Goal: Navigation & Orientation: Understand site structure

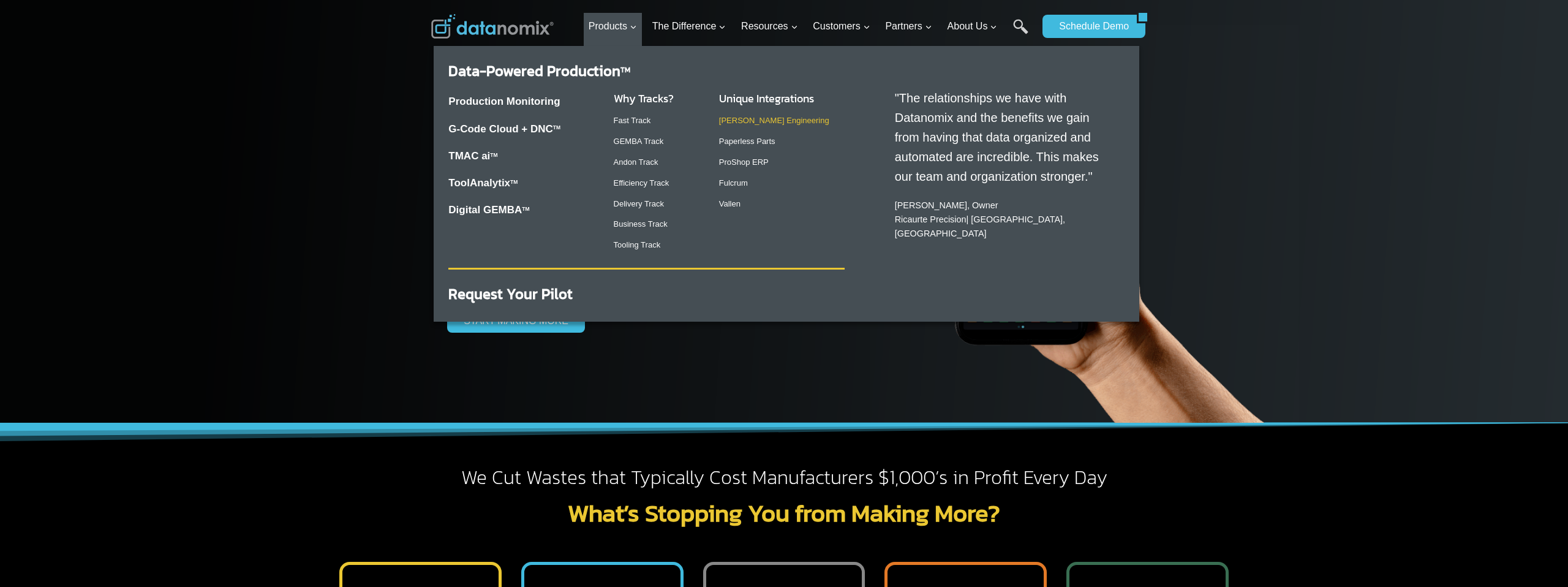
click at [749, 117] on link "[PERSON_NAME] Engineering" at bounding box center [774, 120] width 111 height 9
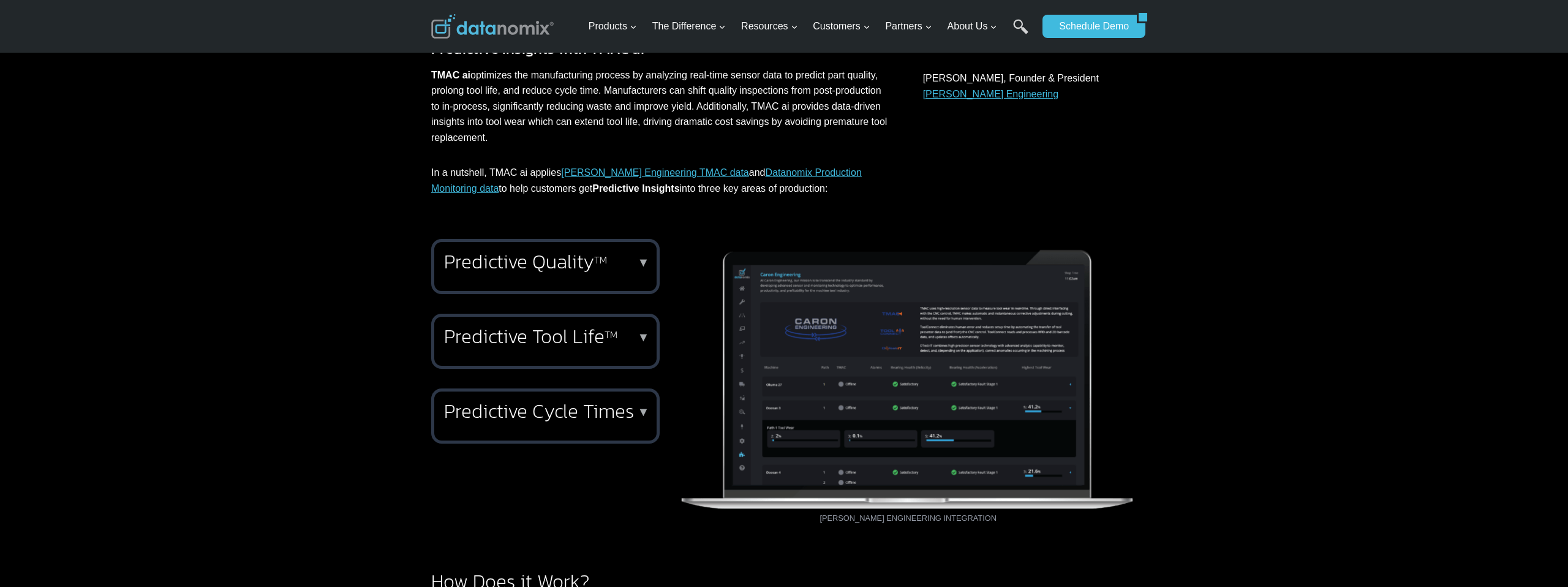
scroll to position [580, 0]
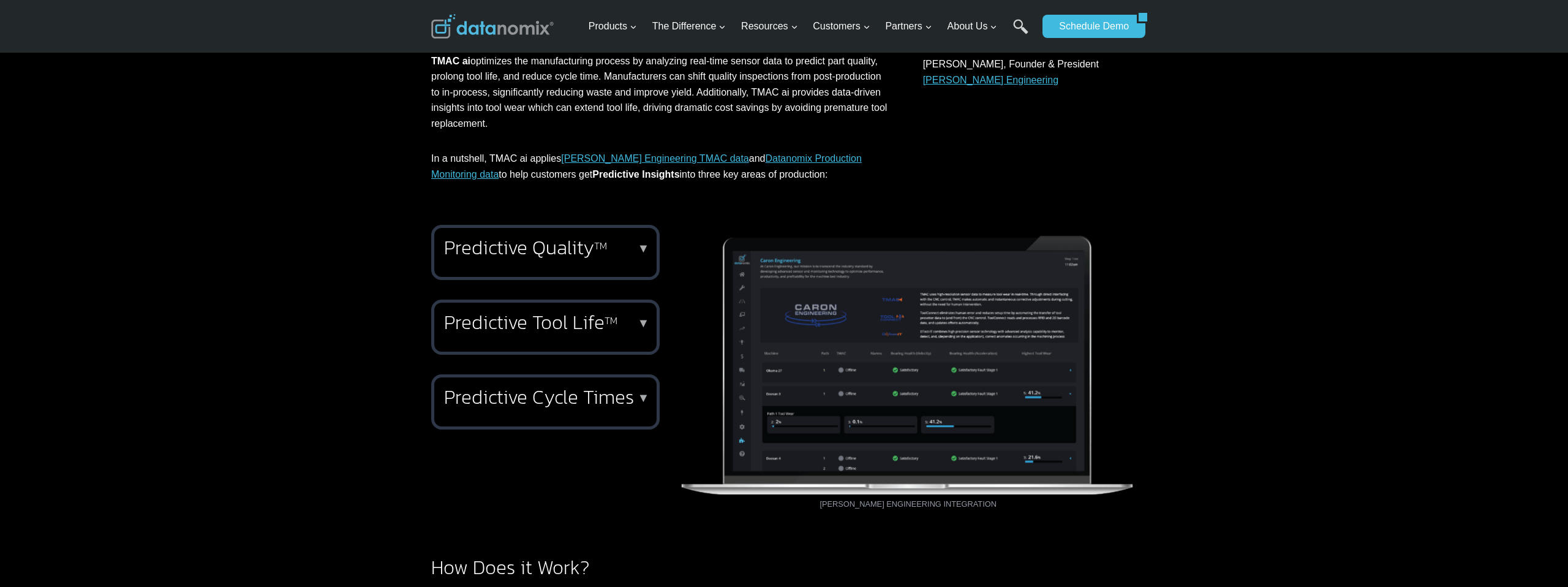
click at [603, 249] on sup "TM" at bounding box center [600, 245] width 13 height 15
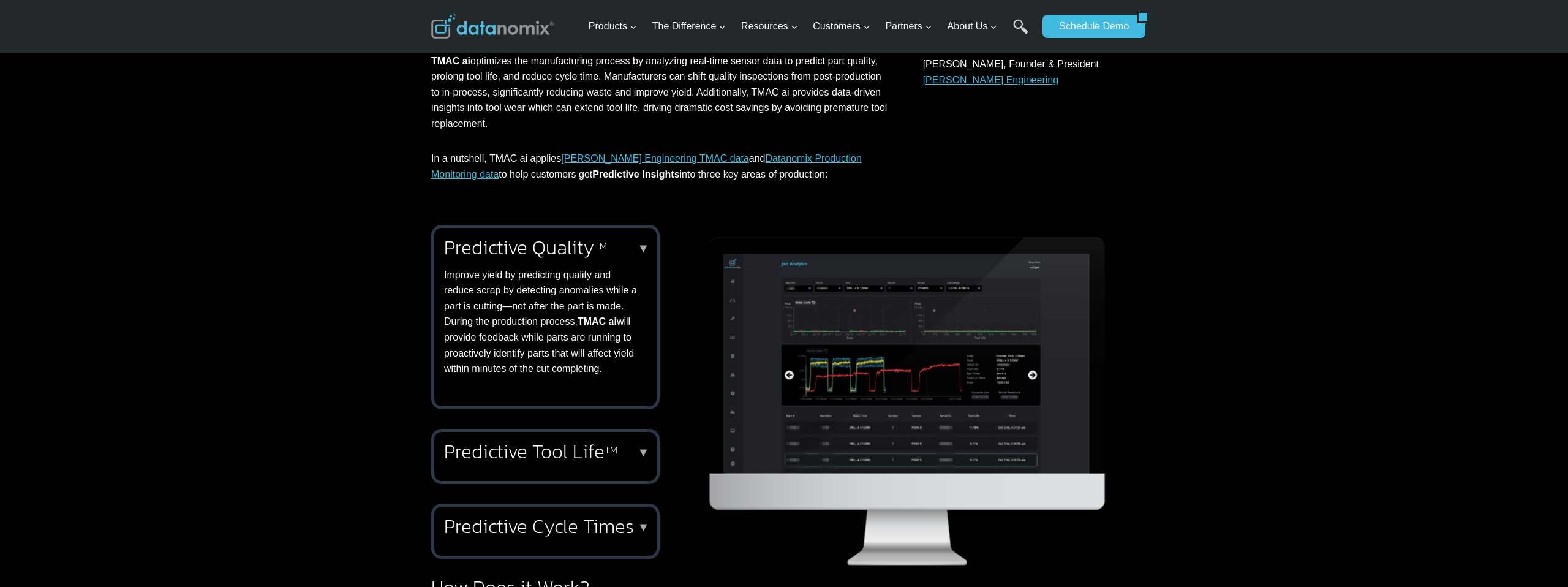
click at [604, 243] on sup "TM" at bounding box center [600, 245] width 13 height 15
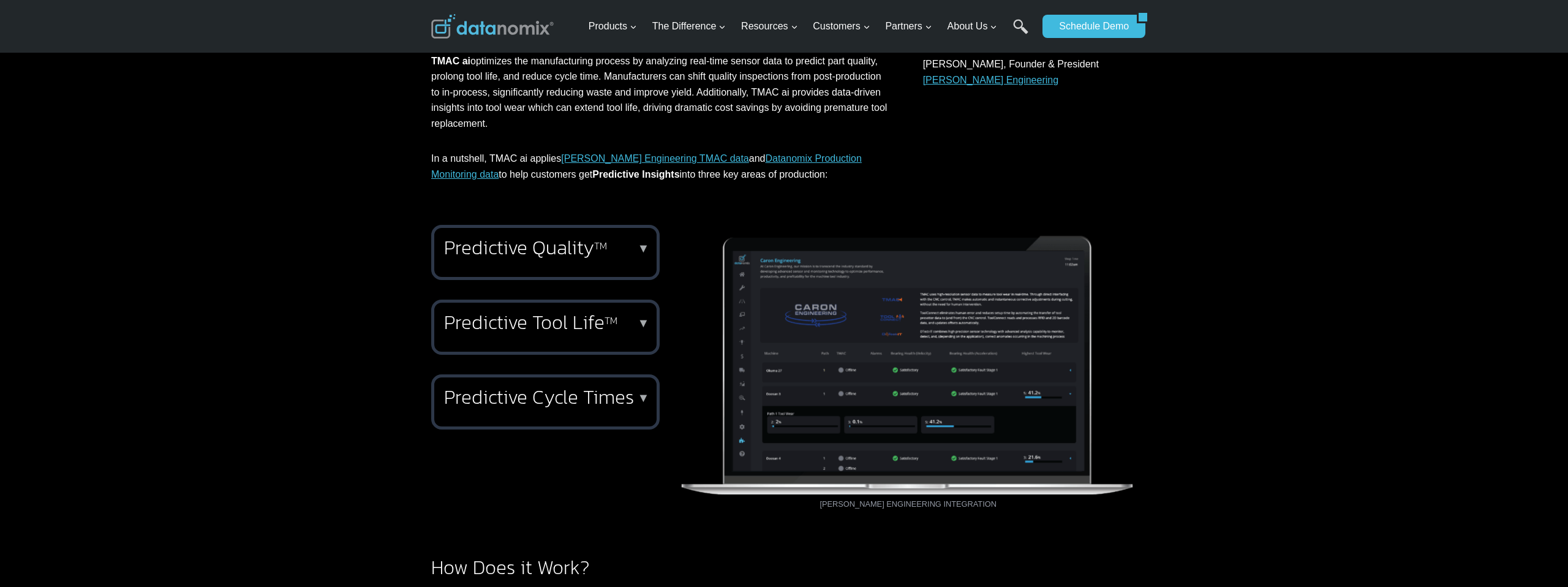
click at [590, 299] on div "Predictive Quality TM ▼ Improve yield by predicting quality and reduce scrap by…" at bounding box center [545, 327] width 228 height 205
click at [593, 324] on h2 "Predictive Tool Life TM" at bounding box center [543, 322] width 198 height 20
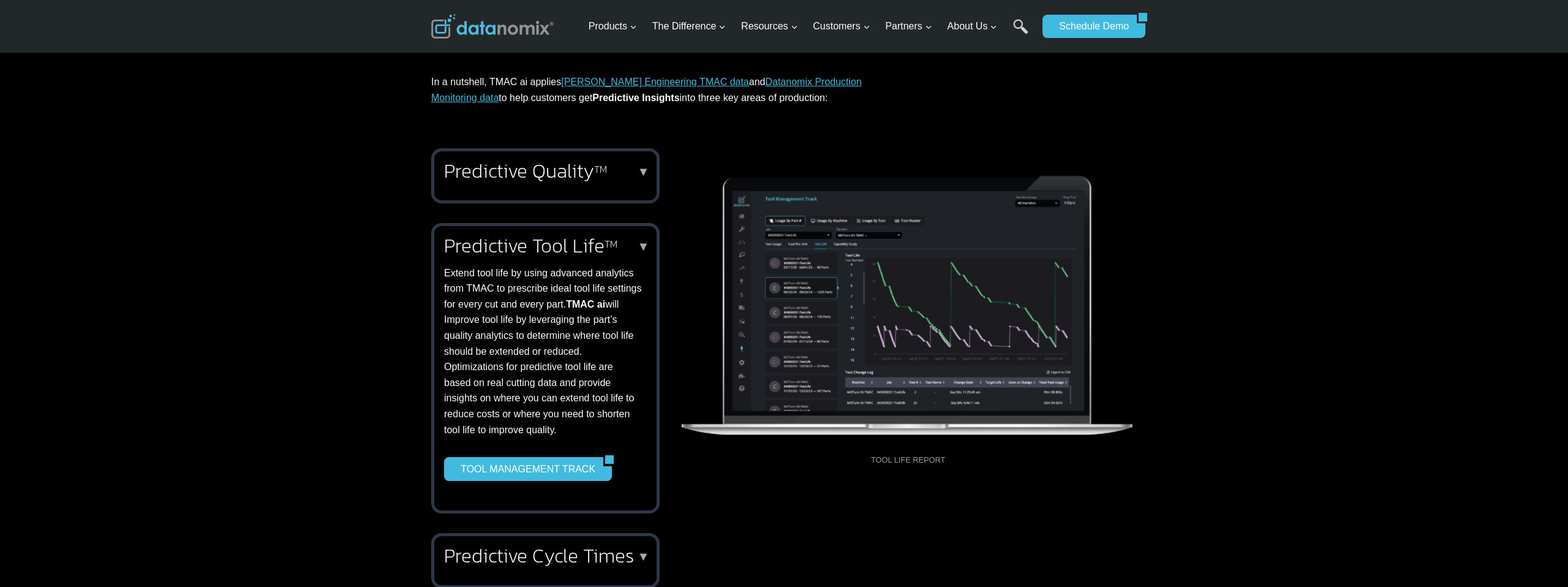
scroll to position [708, 0]
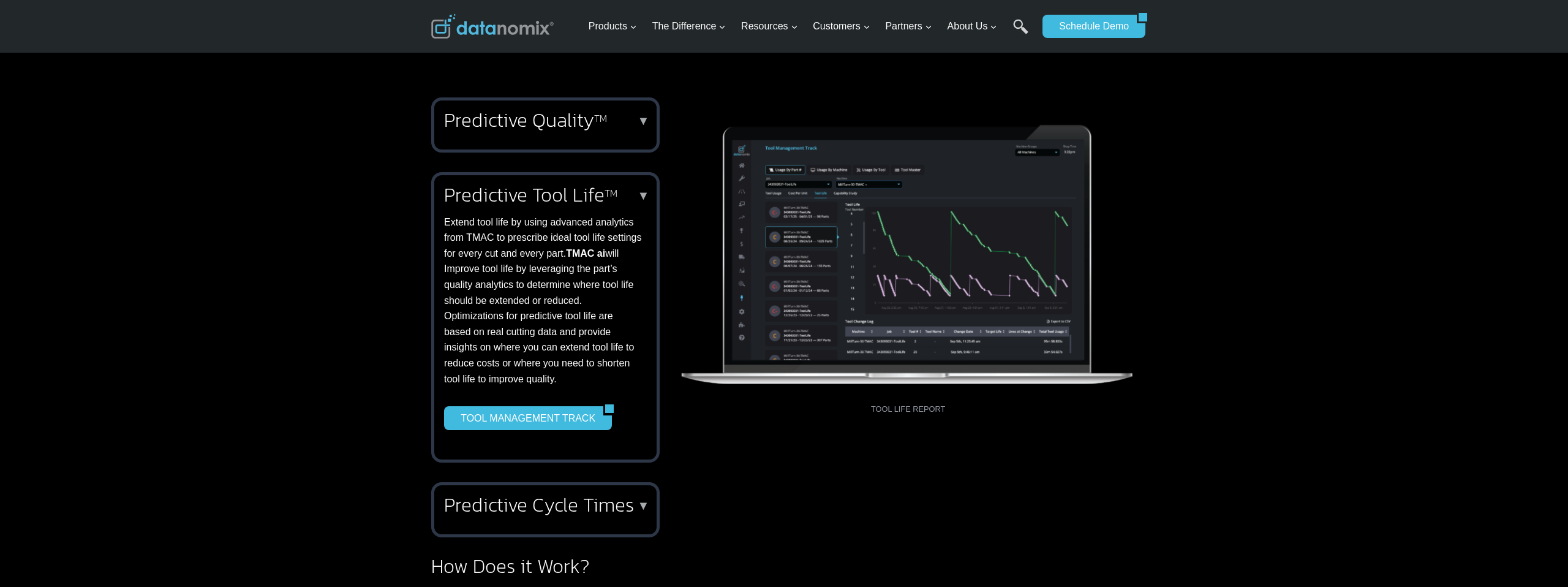
click at [645, 196] on p "▼" at bounding box center [643, 195] width 13 height 9
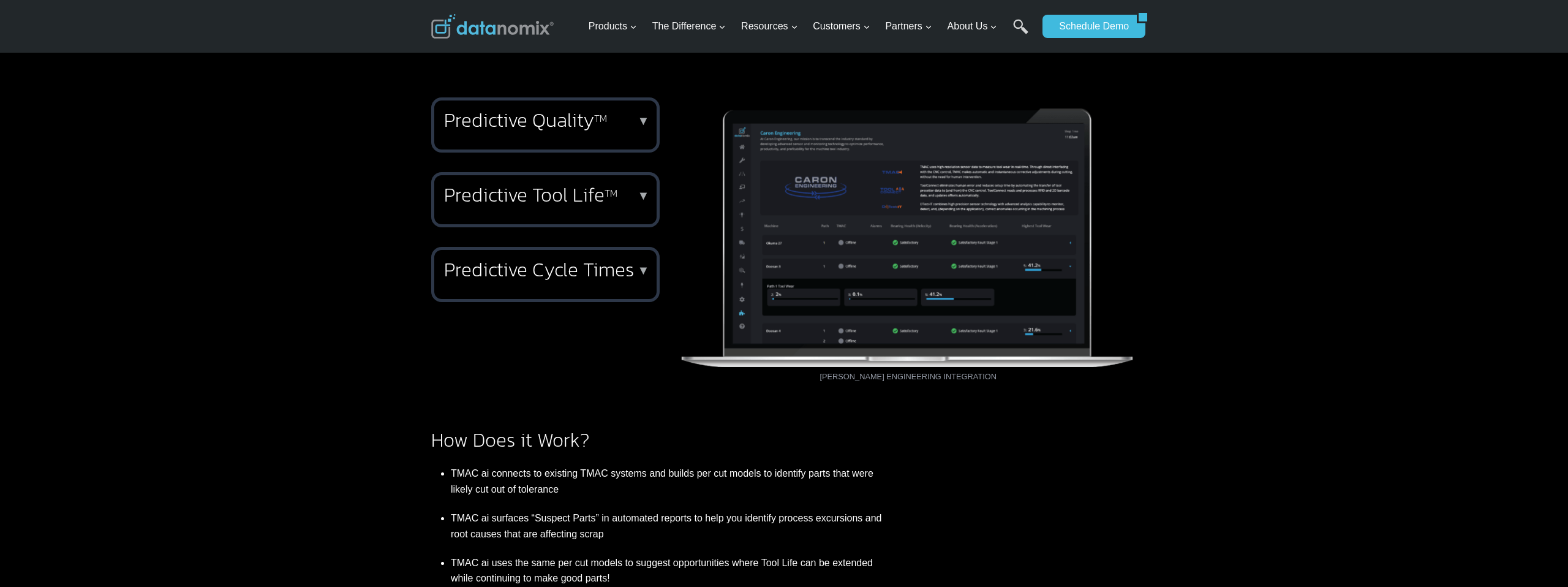
click at [612, 279] on h2 "Predictive Cycle Times" at bounding box center [543, 269] width 198 height 20
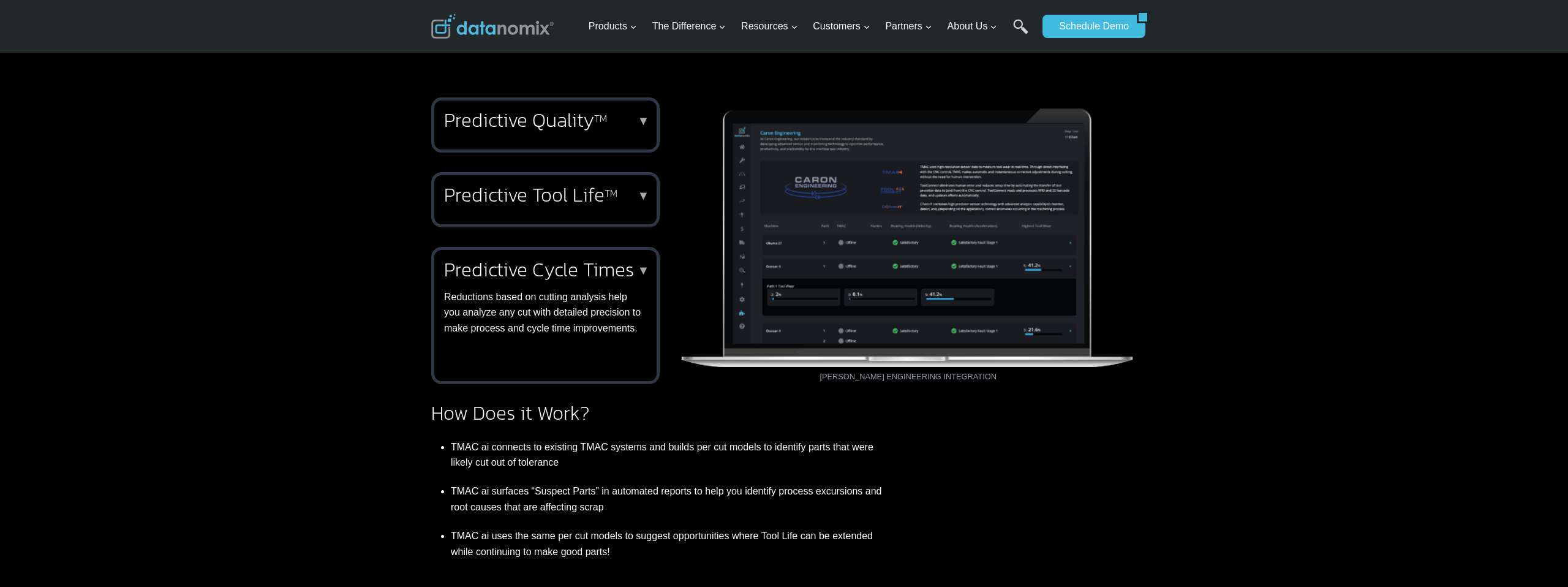
click at [596, 277] on h2 "Predictive Cycle Times" at bounding box center [543, 269] width 198 height 20
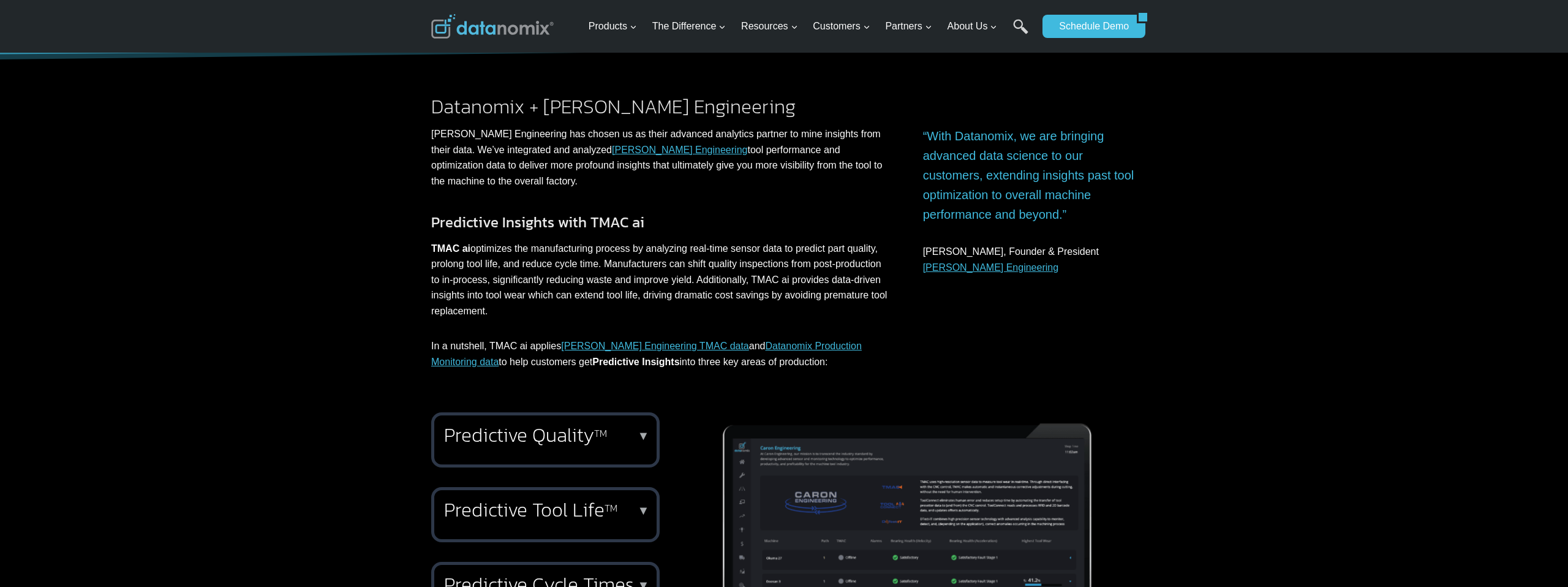
scroll to position [0, 0]
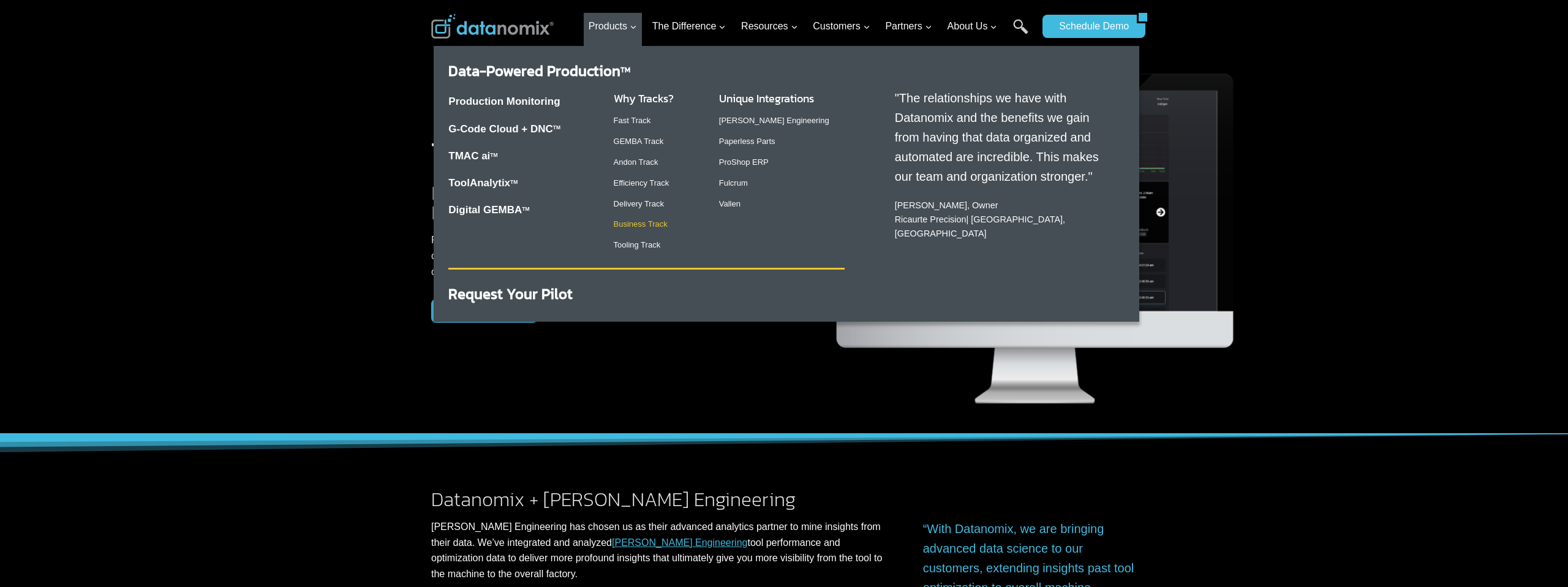
click at [635, 225] on link "Business Track" at bounding box center [641, 223] width 54 height 9
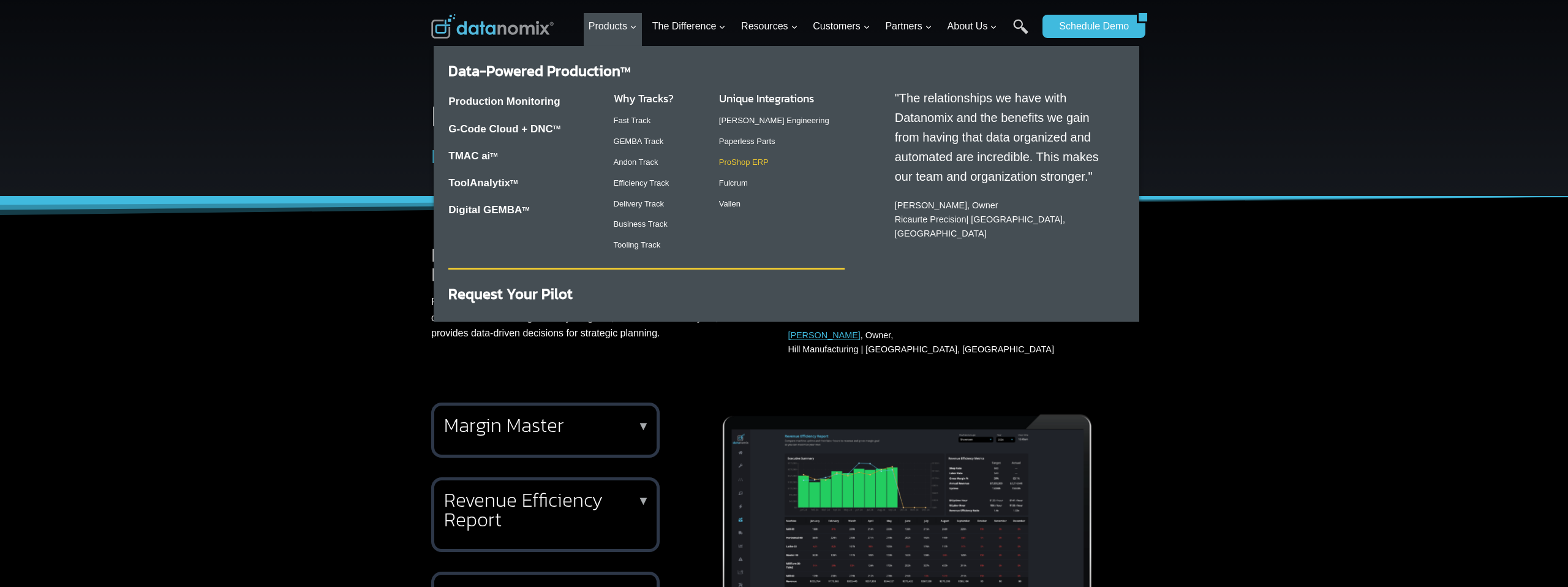
click at [736, 167] on link "ProShop ERP" at bounding box center [743, 162] width 50 height 9
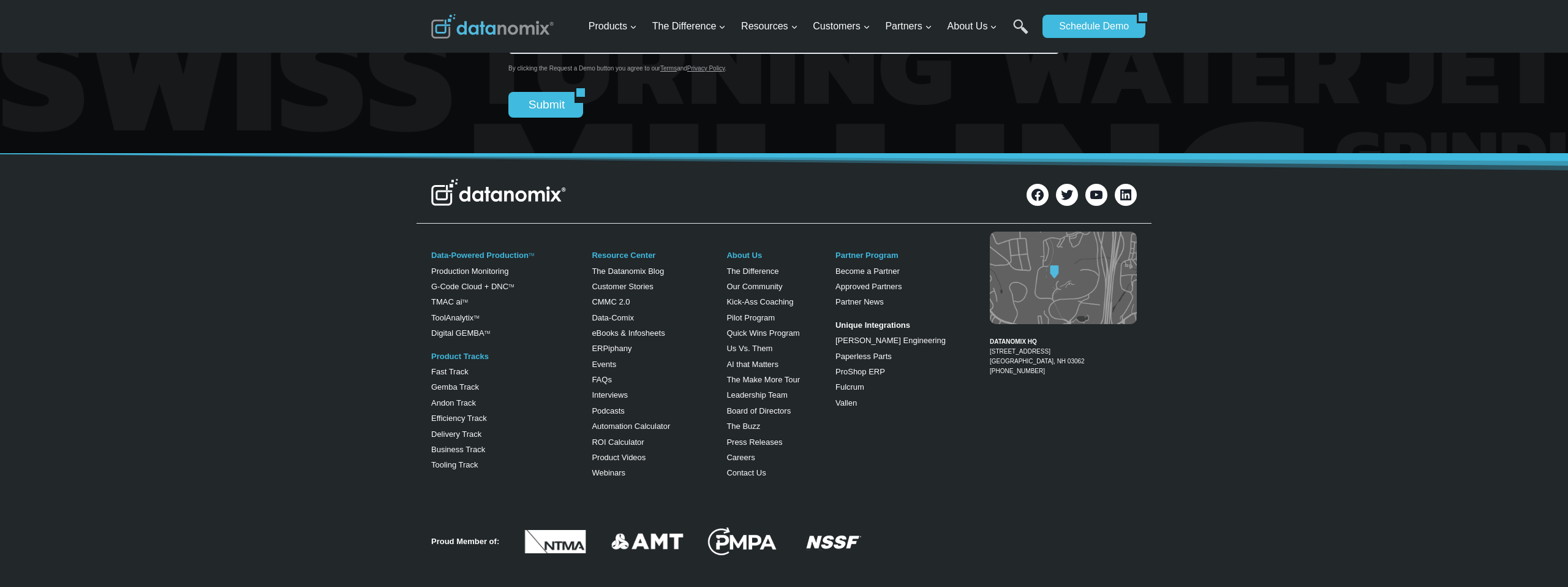
scroll to position [1825, 0]
click at [606, 297] on link "CMMC 2.0" at bounding box center [610, 301] width 38 height 9
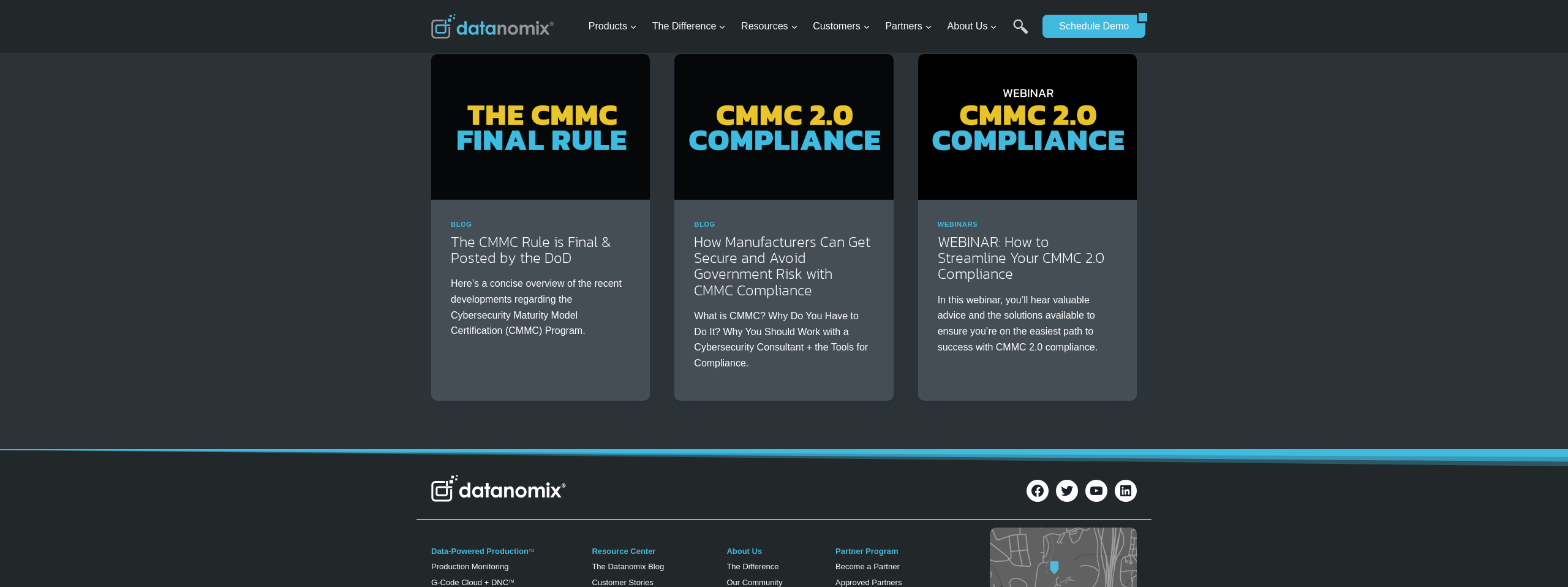
scroll to position [1305, 0]
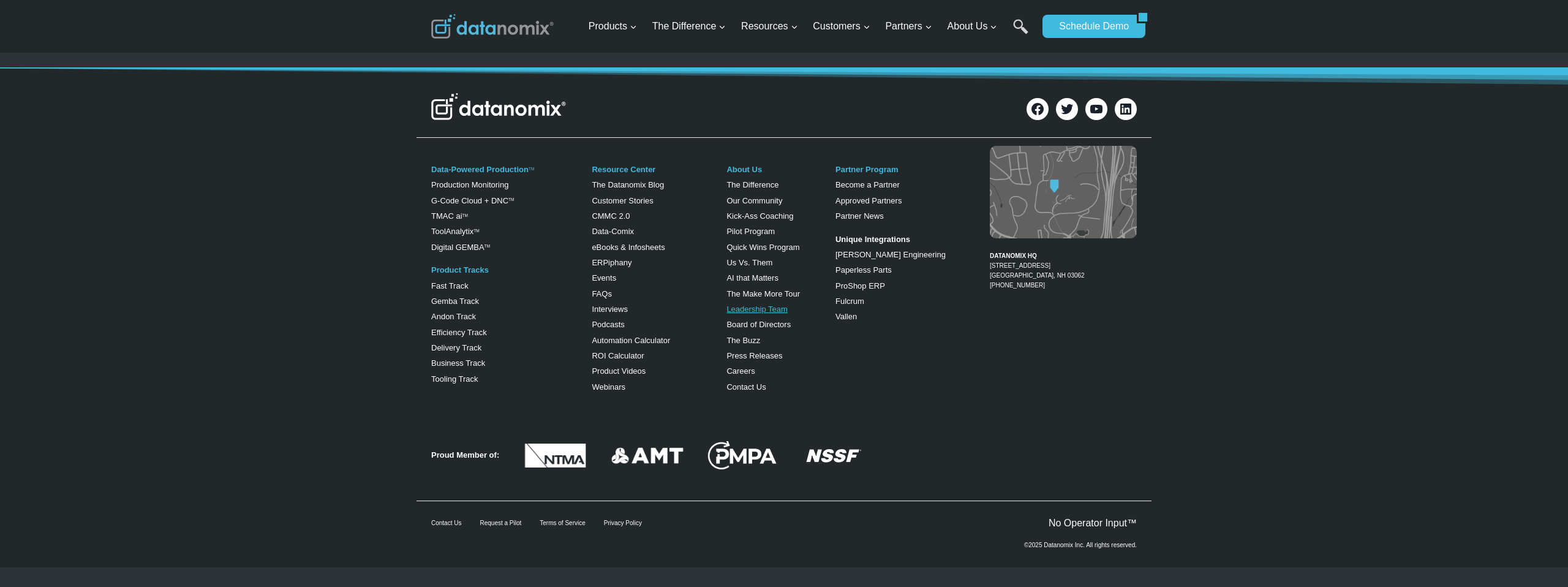
click at [755, 310] on link "Leadership Team" at bounding box center [757, 309] width 62 height 9
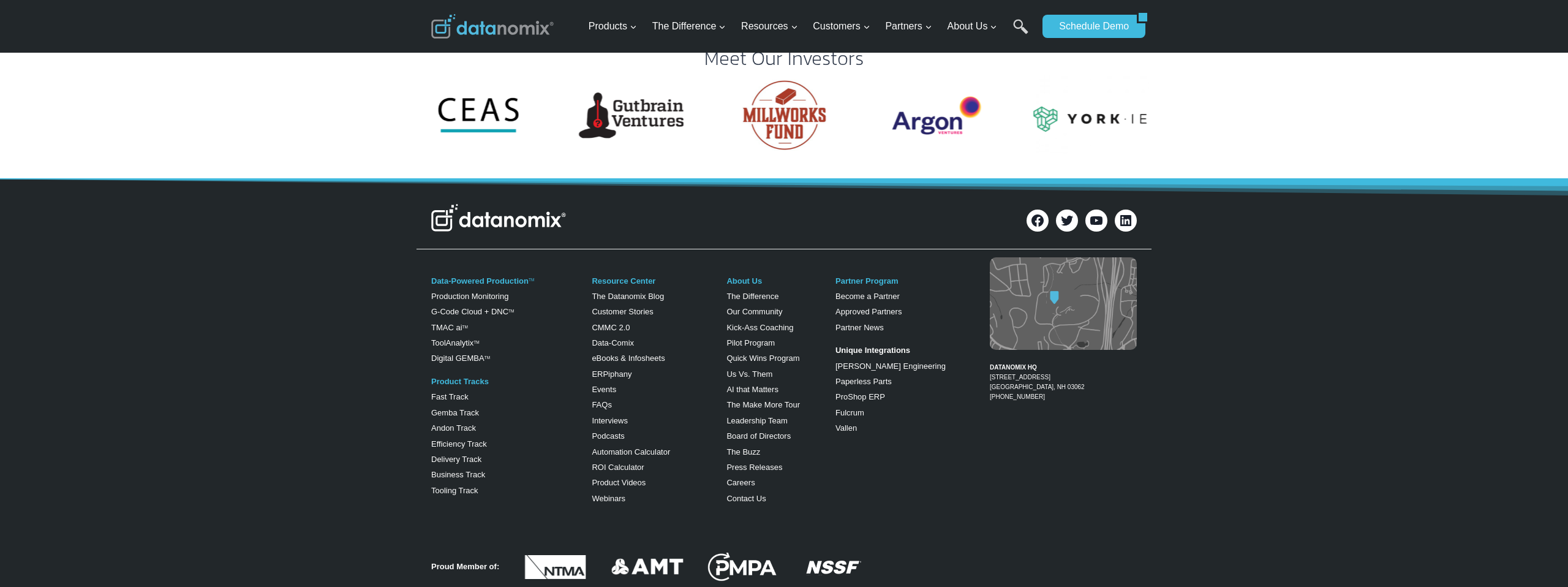
scroll to position [2595, 0]
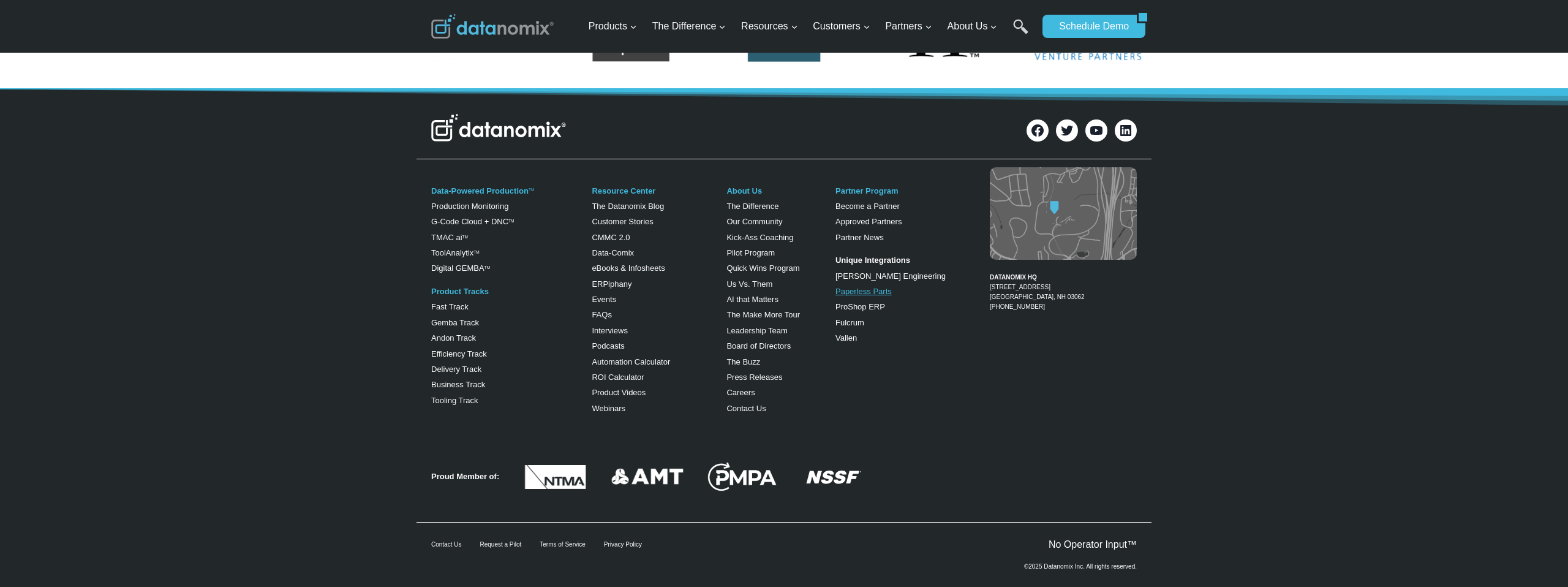
click at [866, 287] on link "Paperless Parts" at bounding box center [864, 291] width 57 height 9
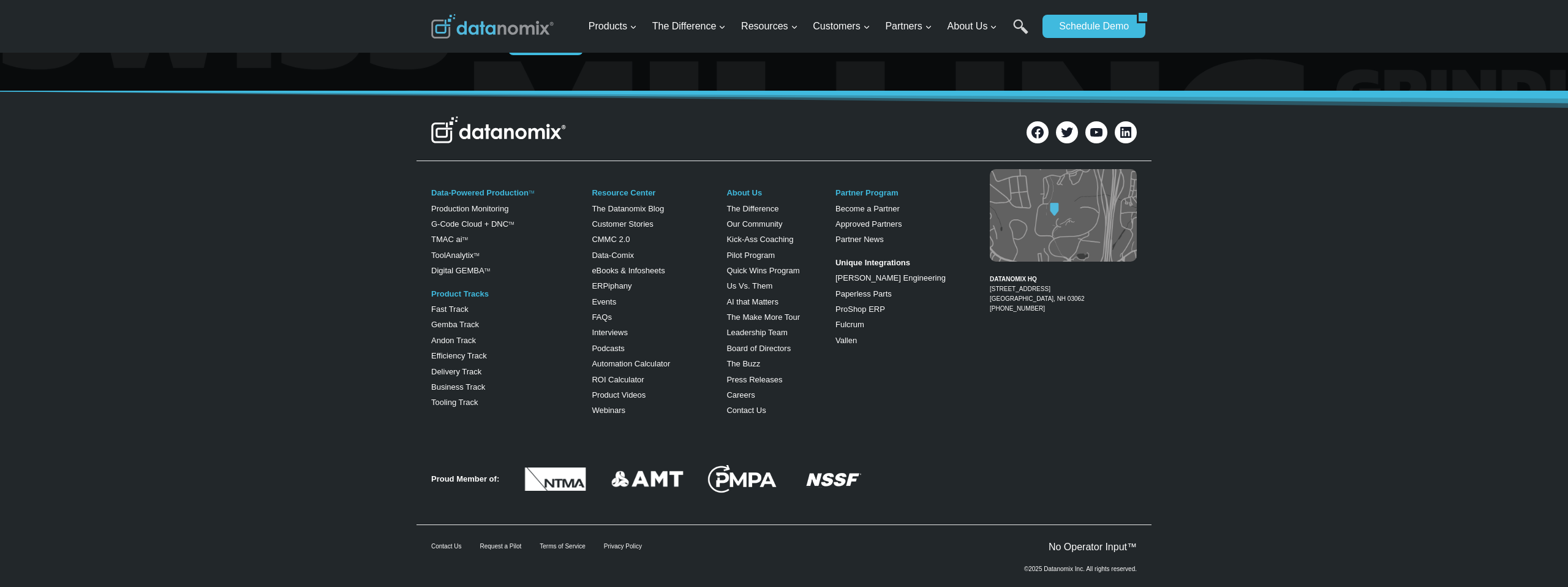
scroll to position [1890, 0]
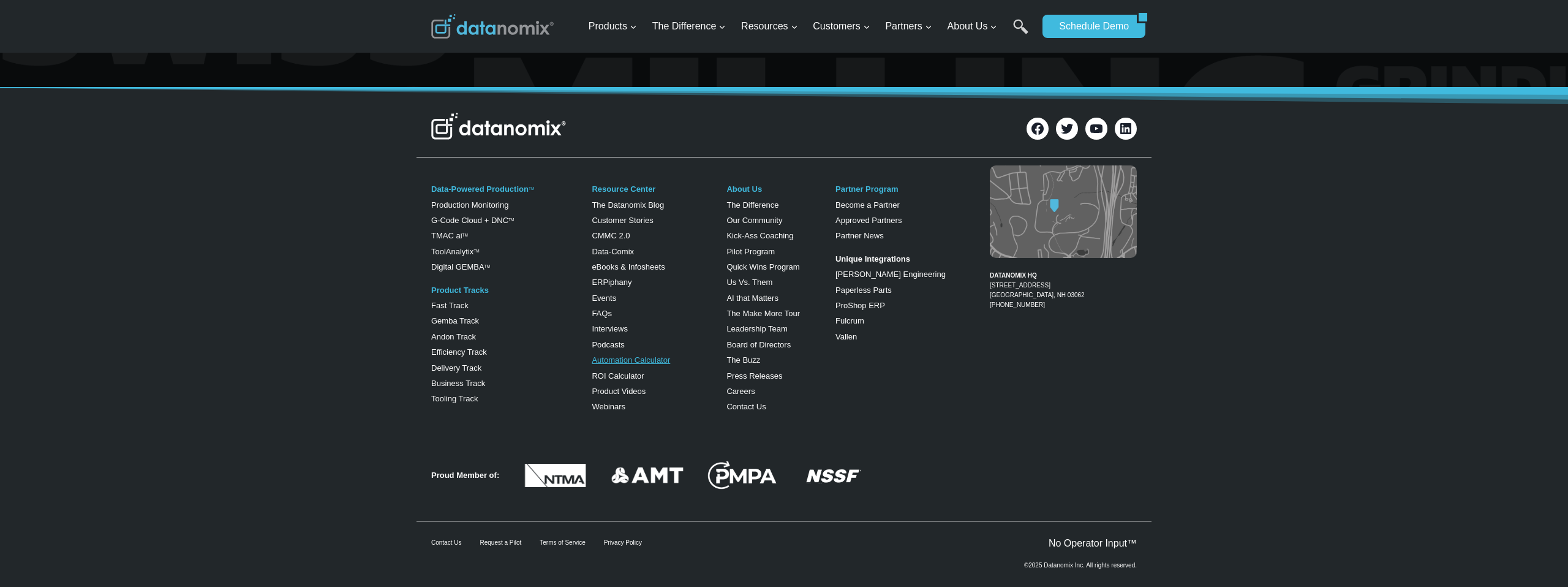
click at [620, 356] on link "Automation Calculator" at bounding box center [631, 360] width 78 height 9
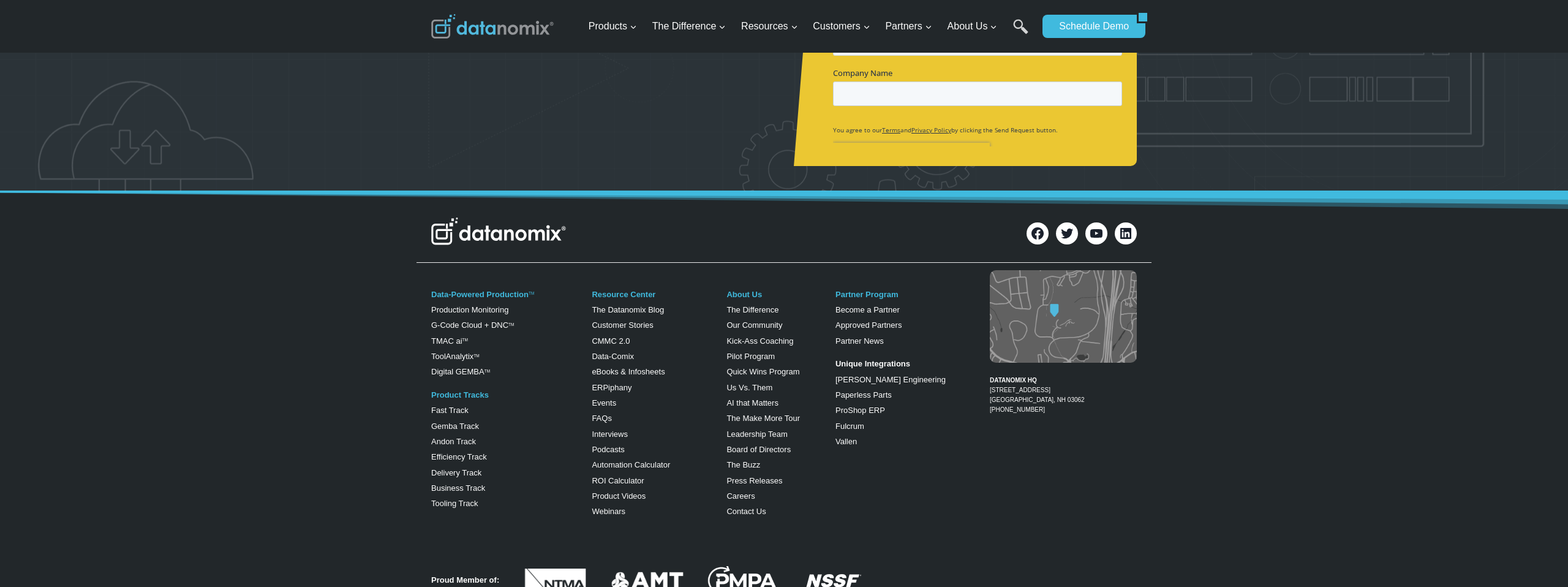
scroll to position [498, 0]
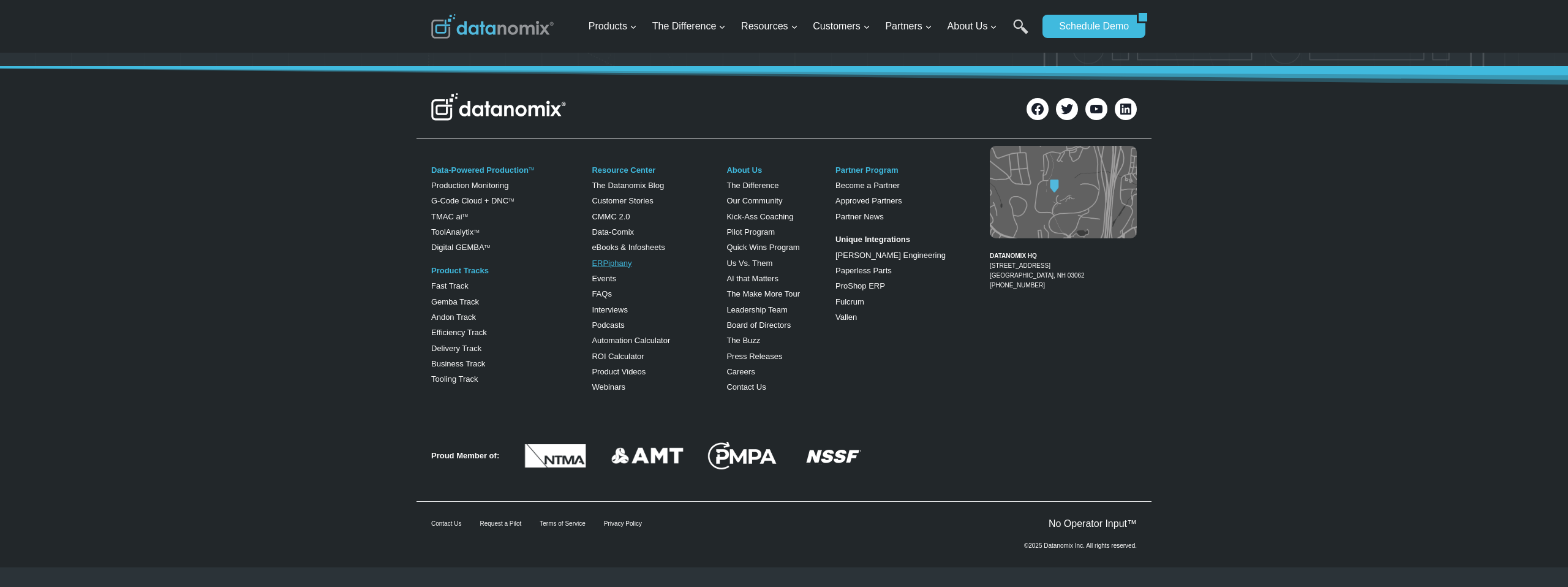
click at [604, 266] on link "ERPiphany" at bounding box center [611, 263] width 40 height 9
